Goal: Task Accomplishment & Management: Complete application form

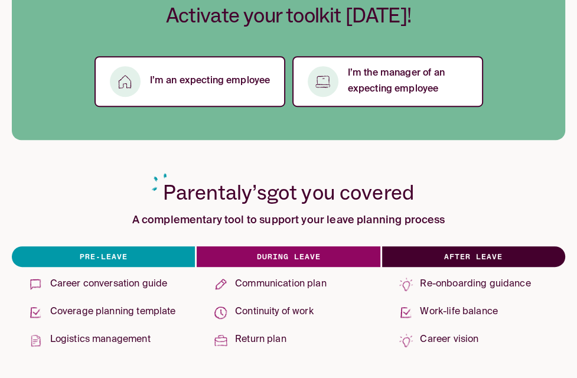
scroll to position [378, 0]
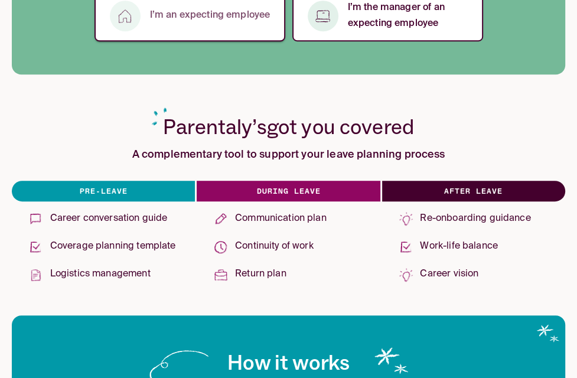
click at [208, 22] on p "I’m an expecting employee" at bounding box center [210, 16] width 121 height 16
